Goal: Task Accomplishment & Management: Manage account settings

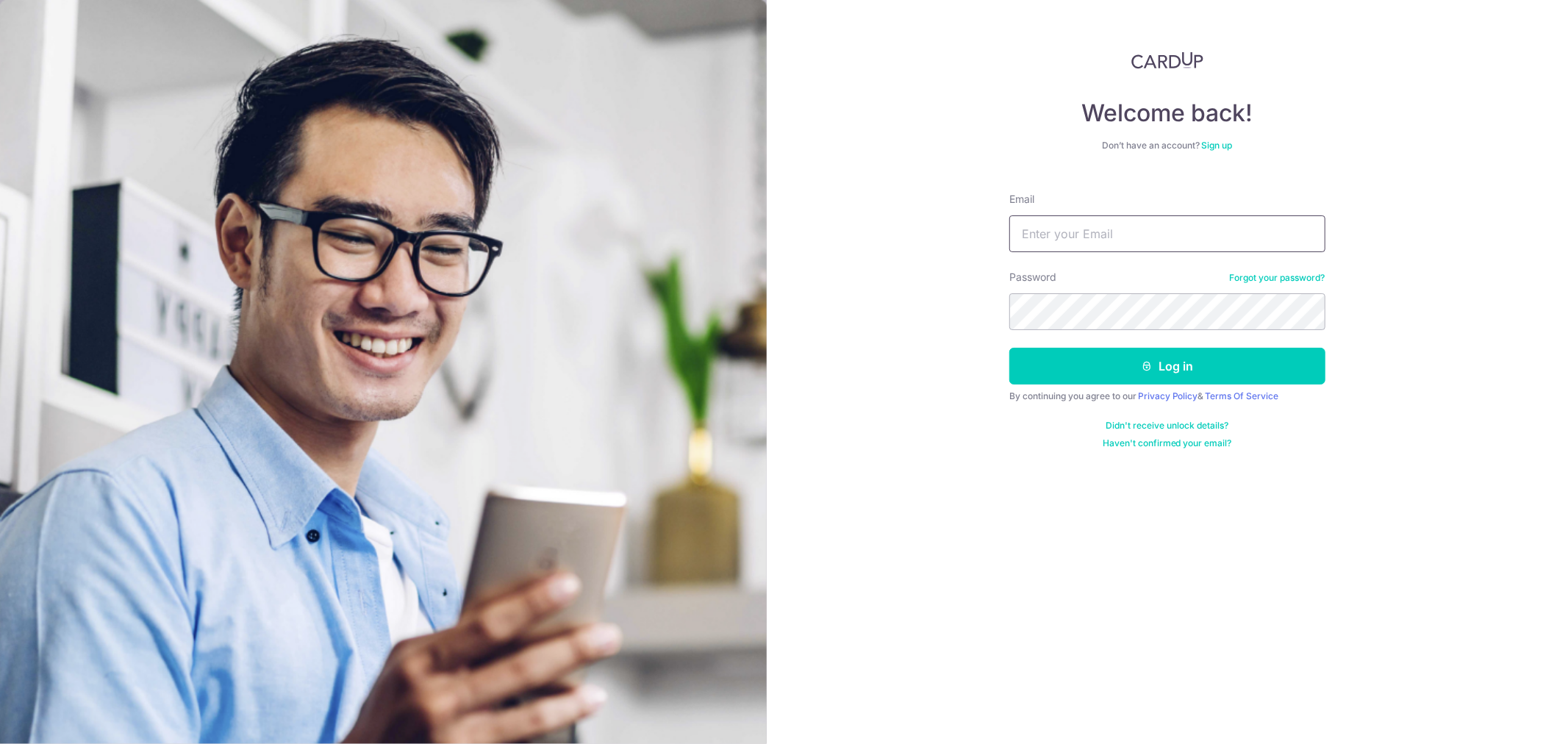
click at [1047, 241] on input "Email" at bounding box center [1167, 234] width 316 height 37
type input "[EMAIL_ADDRESS][DOMAIN_NAME]"
click at [1010, 348] on button "Log in" at bounding box center [1167, 366] width 316 height 37
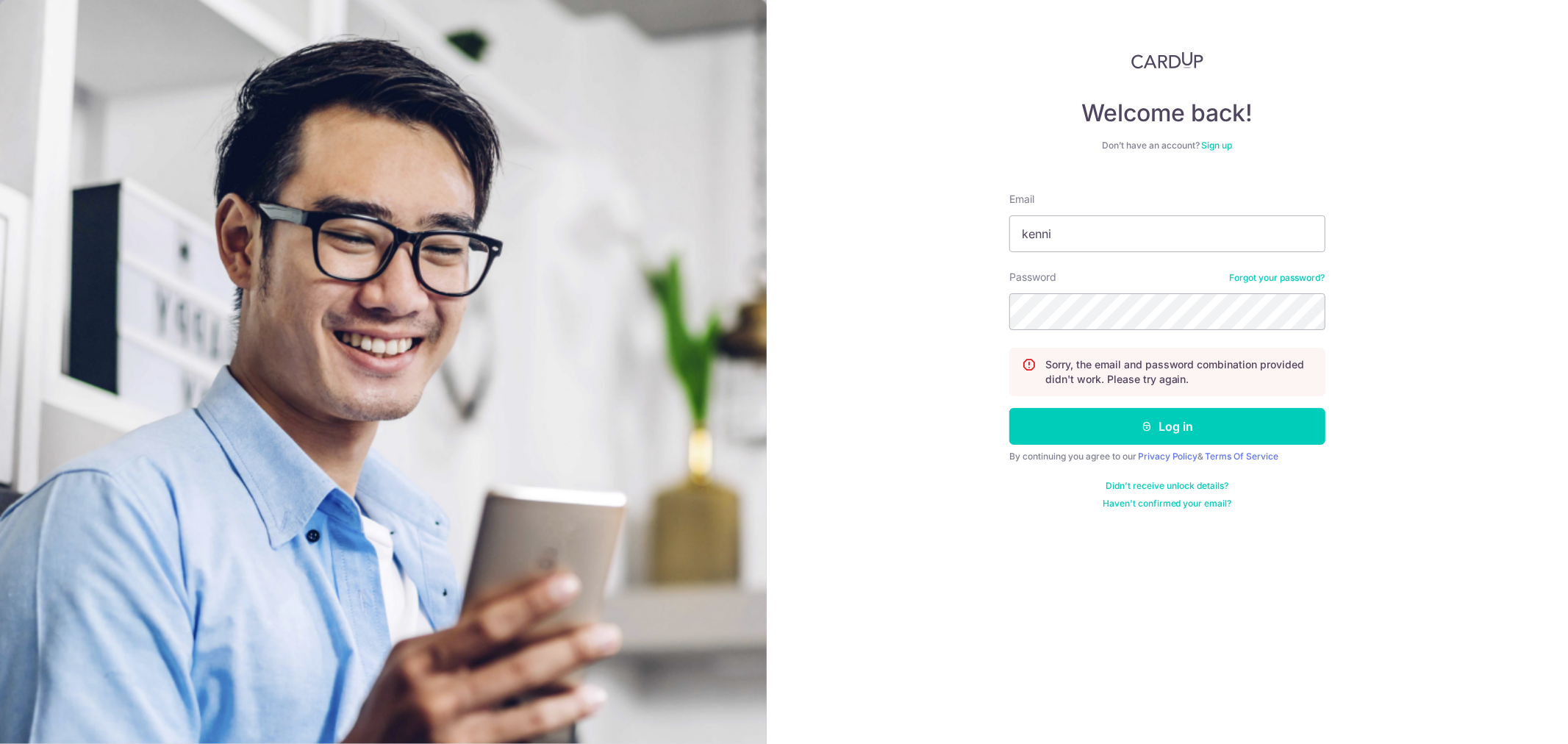
type input "[EMAIL_ADDRESS][DOMAIN_NAME]"
click at [1010, 408] on button "Log in" at bounding box center [1167, 427] width 316 height 37
